Goal: Transaction & Acquisition: Book appointment/travel/reservation

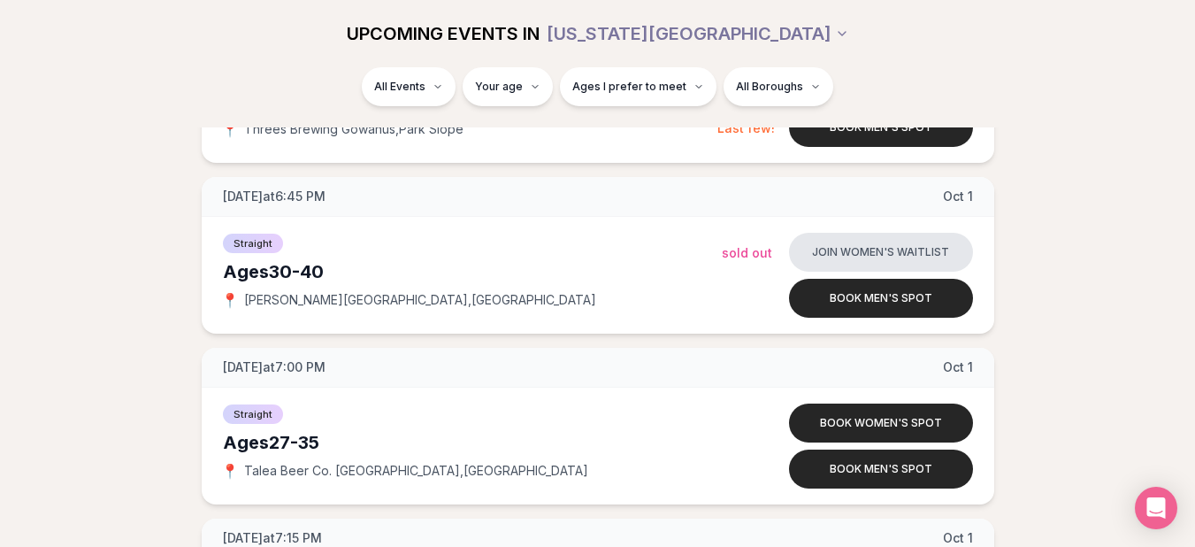
scroll to position [3610, 0]
